Goal: Task Accomplishment & Management: Complete application form

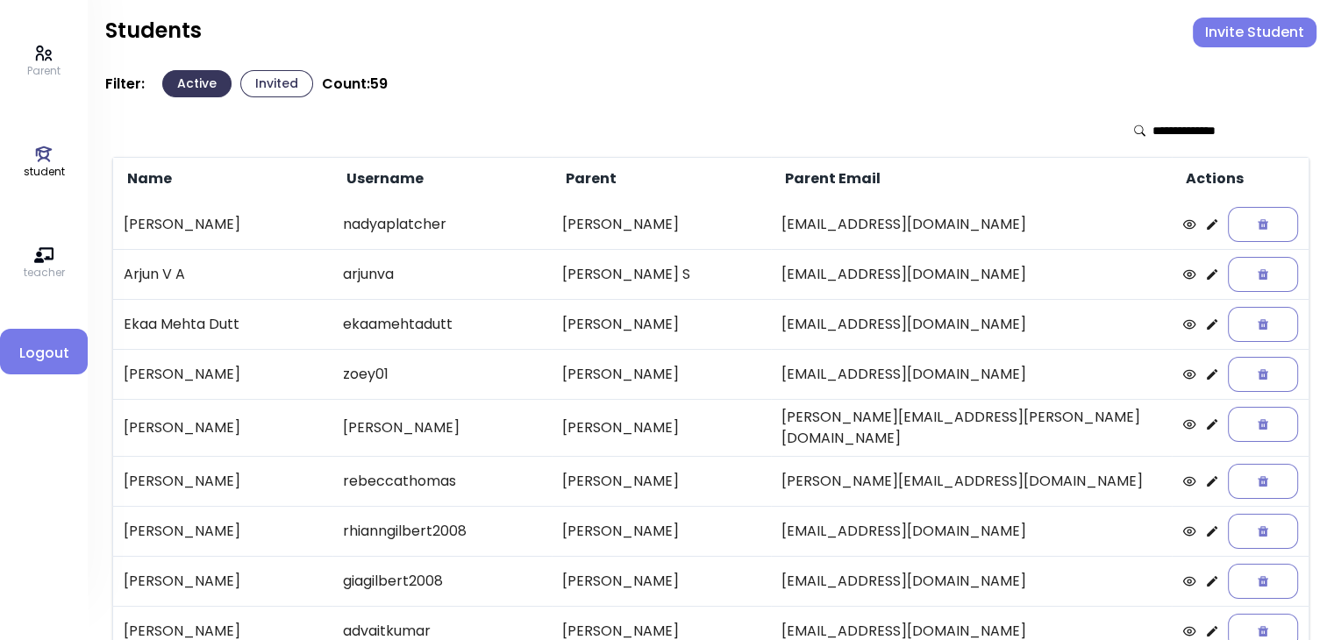
click at [281, 86] on button "Invited" at bounding box center [276, 83] width 73 height 27
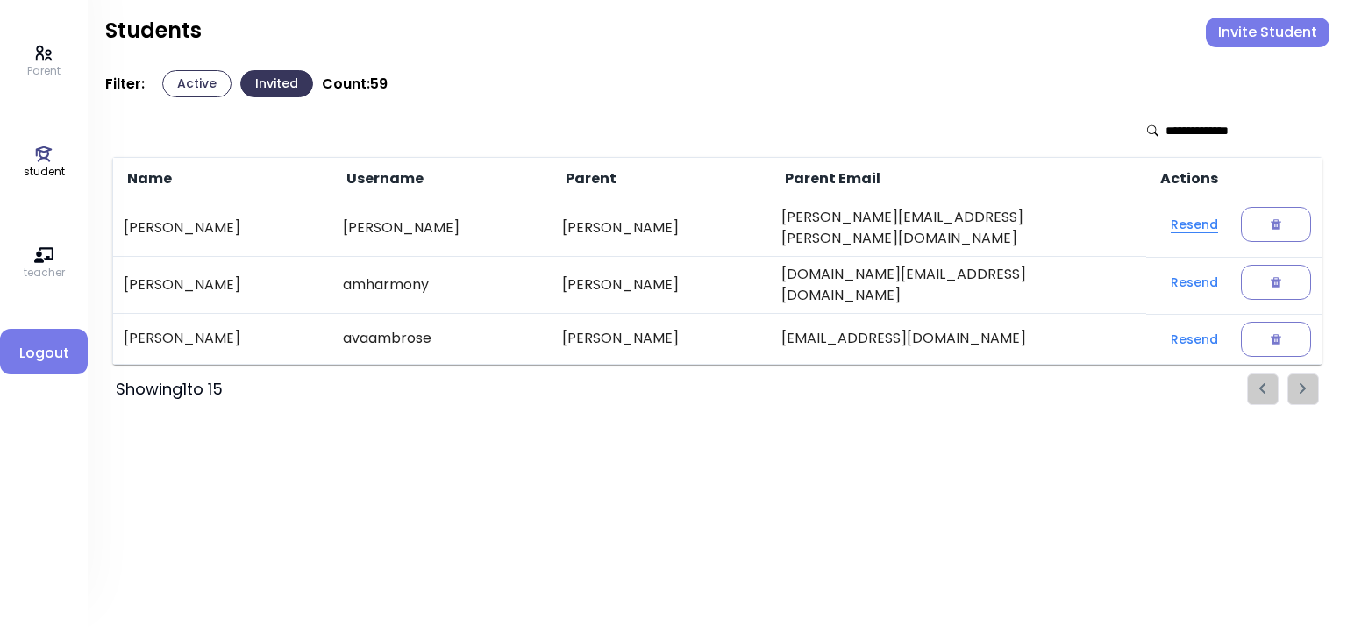
click at [1157, 223] on button "Resend" at bounding box center [1194, 225] width 75 height 32
click at [1169, 220] on button "Resend" at bounding box center [1194, 225] width 75 height 32
click at [187, 83] on button "Active" at bounding box center [196, 83] width 69 height 27
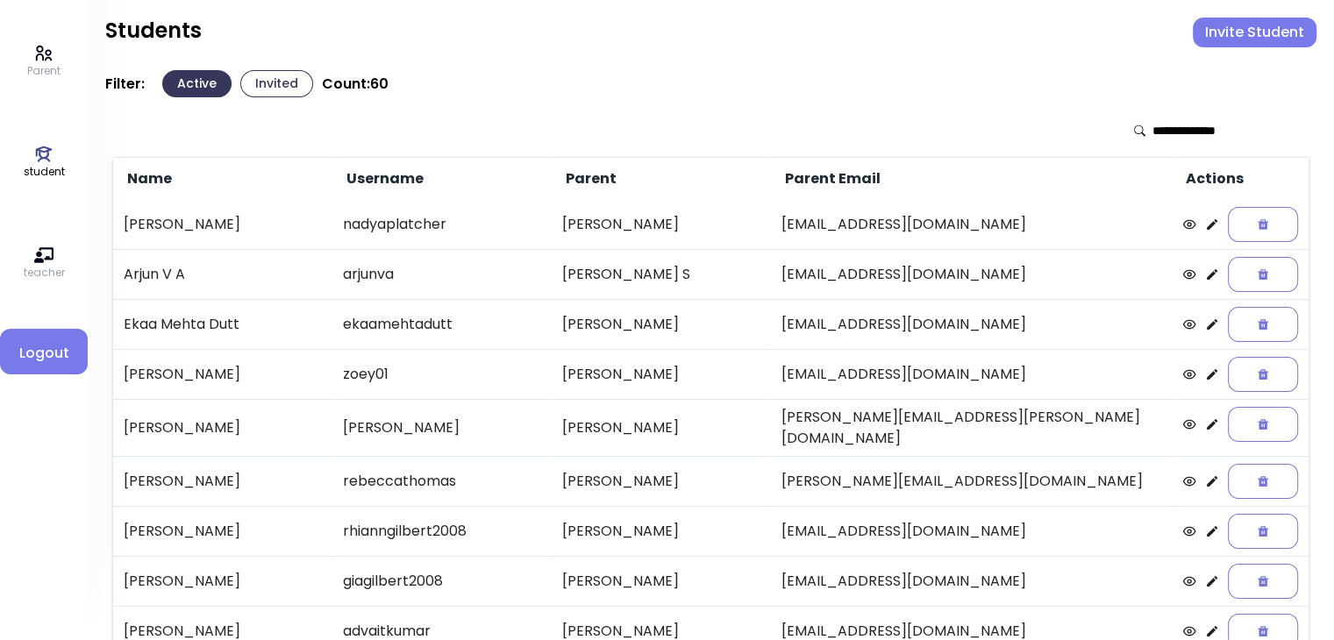
click at [270, 82] on button "Invited" at bounding box center [276, 83] width 73 height 27
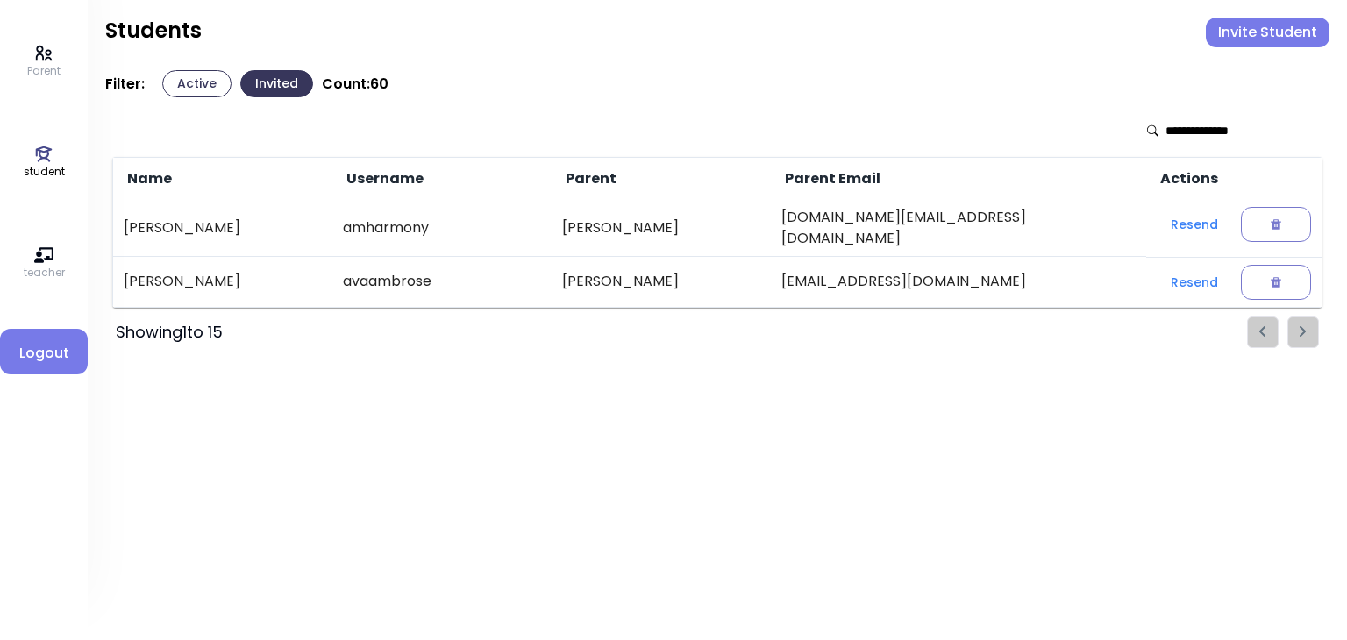
click at [181, 68] on div "Students Invite Student" at bounding box center [717, 44] width 1225 height 53
click at [182, 85] on button "Active" at bounding box center [196, 83] width 69 height 27
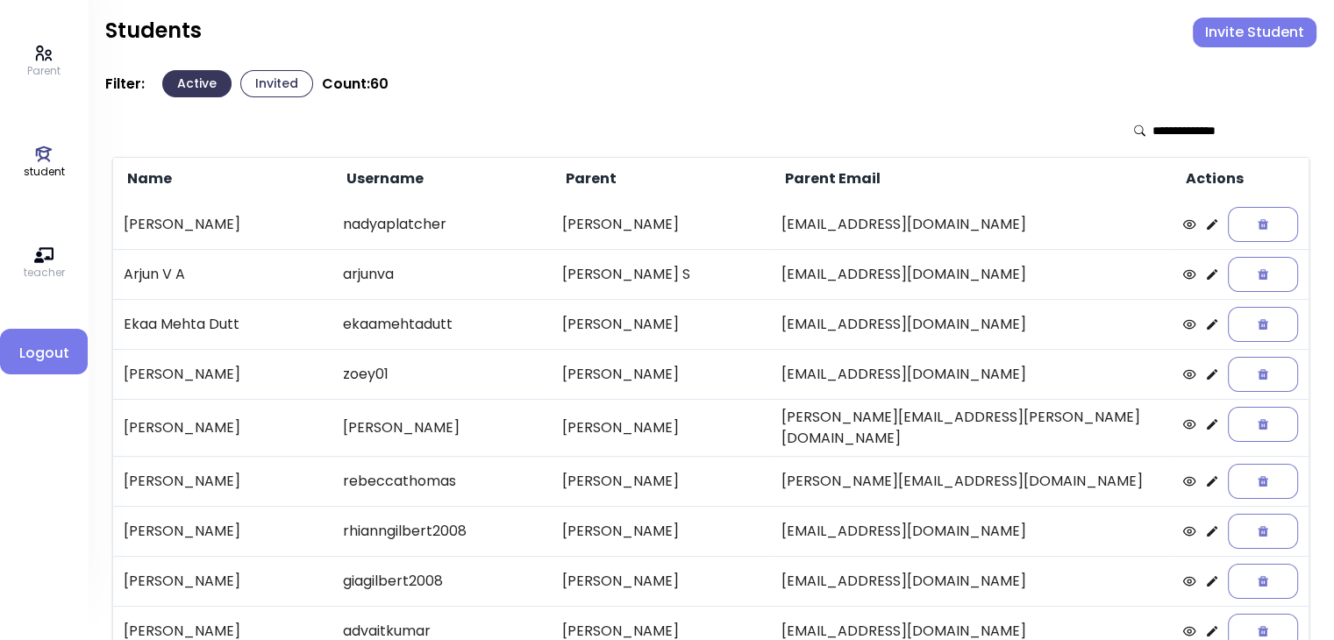
click at [1247, 35] on button "Invite Student" at bounding box center [1255, 33] width 124 height 30
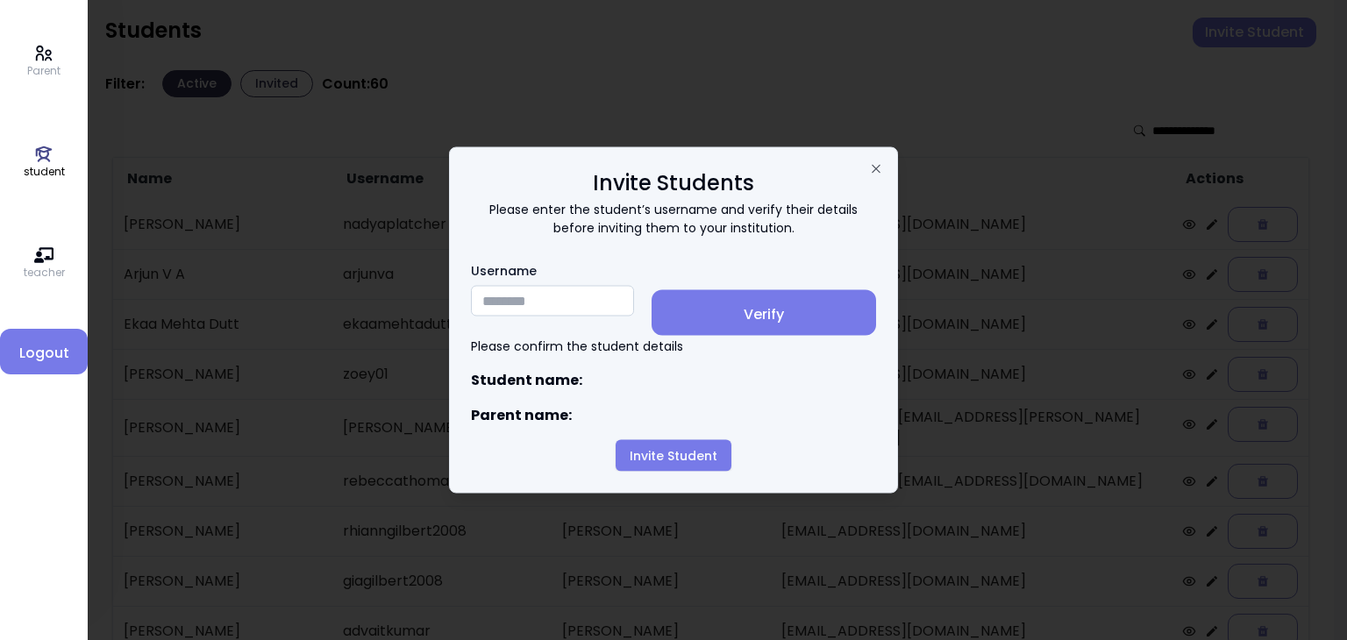
click at [515, 304] on input "Username" at bounding box center [552, 301] width 163 height 31
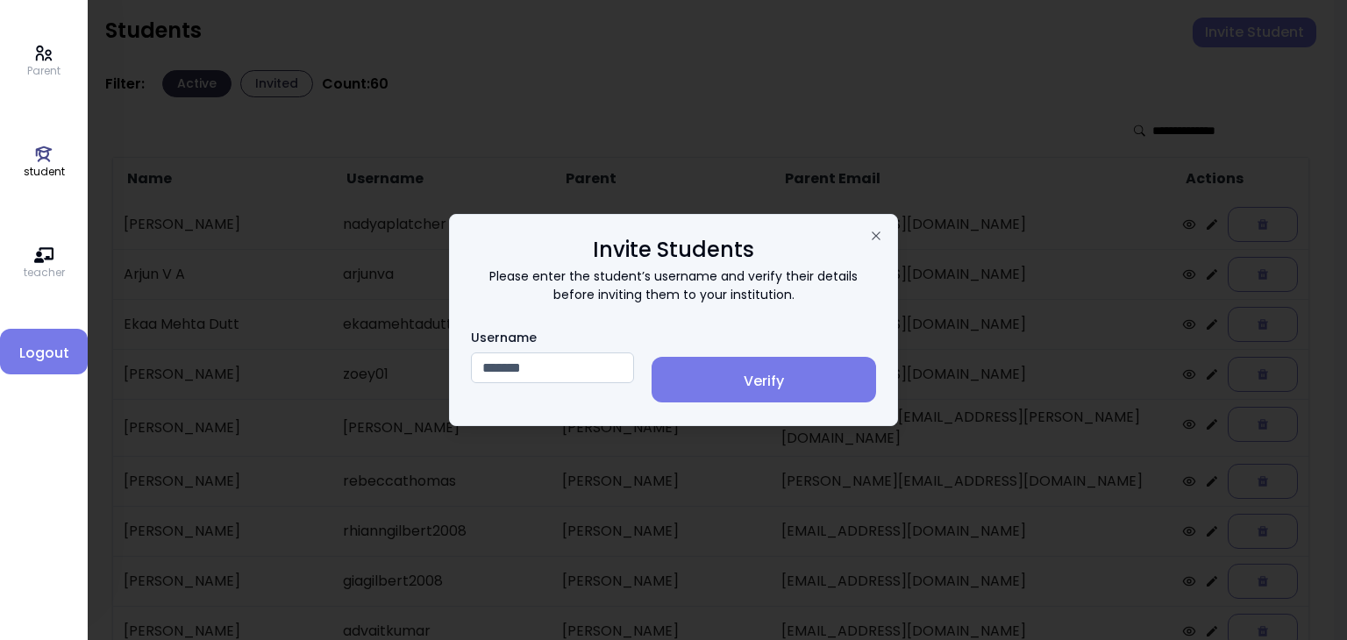
type input "*******"
click at [790, 385] on span "Verify" at bounding box center [764, 381] width 196 height 21
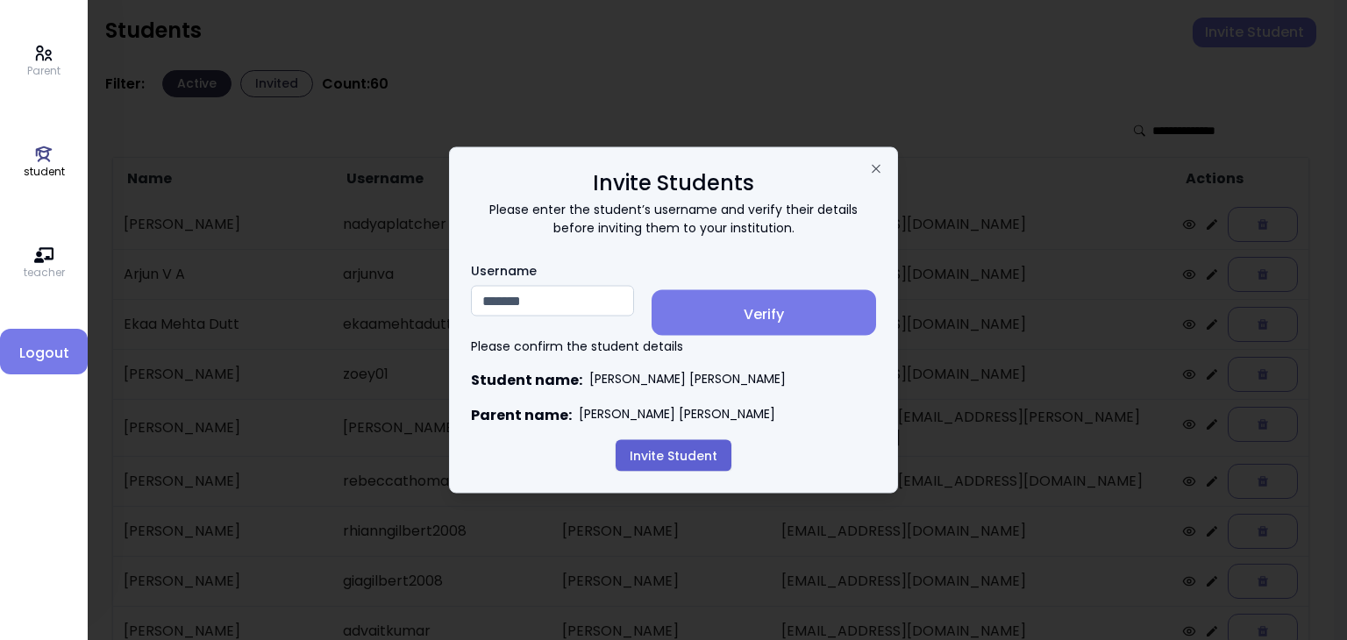
click at [664, 459] on button "Invite Student" at bounding box center [674, 456] width 116 height 32
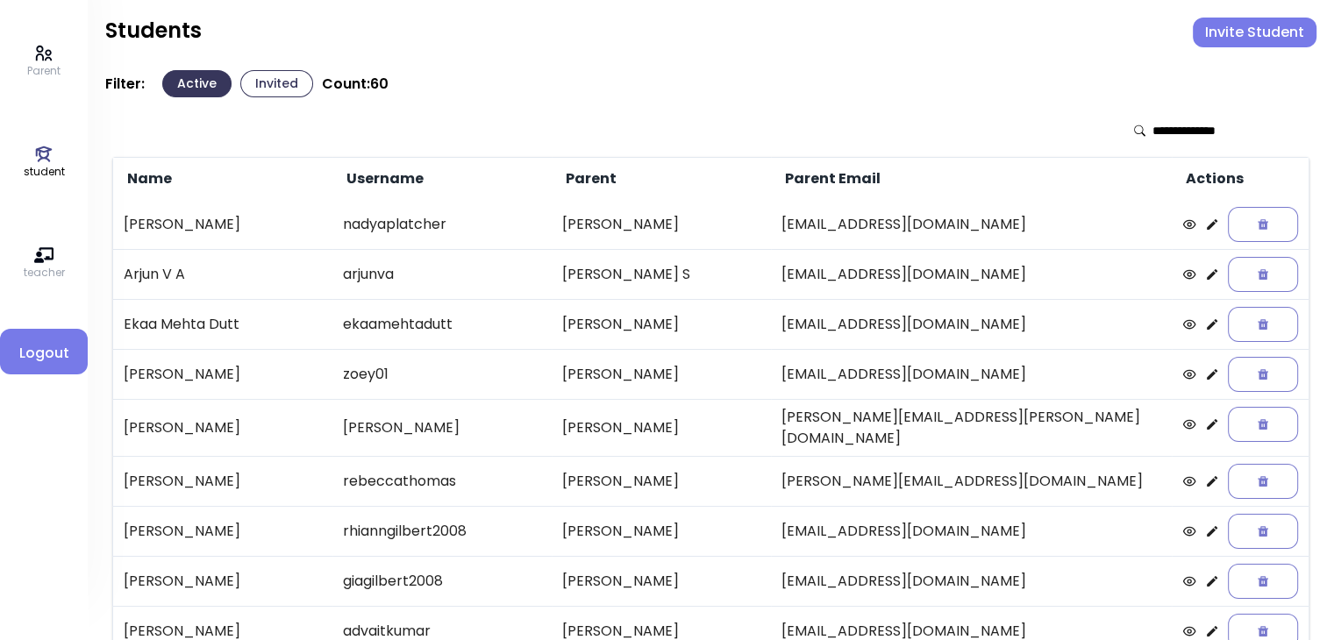
click at [261, 82] on button "Invited" at bounding box center [276, 83] width 73 height 27
click at [274, 75] on button "Invited" at bounding box center [276, 83] width 73 height 27
